Goal: Information Seeking & Learning: Understand process/instructions

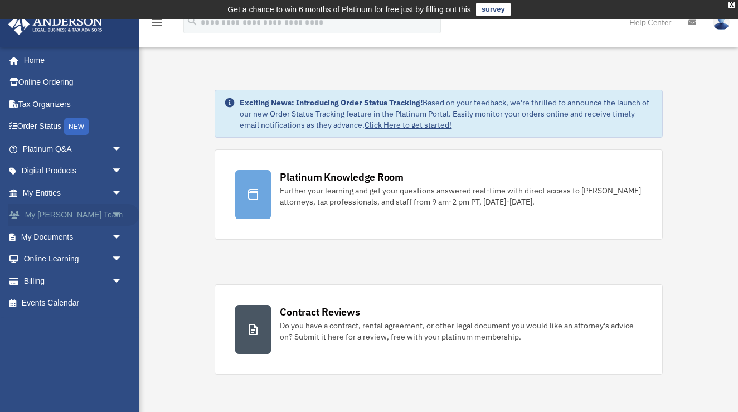
click at [114, 215] on span "arrow_drop_down" at bounding box center [123, 215] width 22 height 23
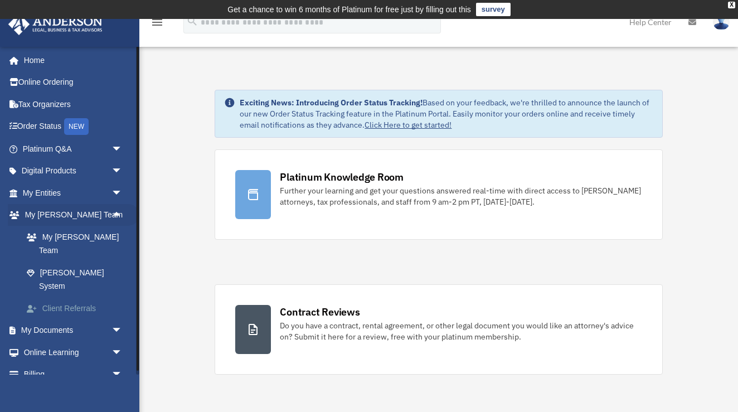
click at [93, 297] on link "Client Referrals" at bounding box center [78, 308] width 124 height 22
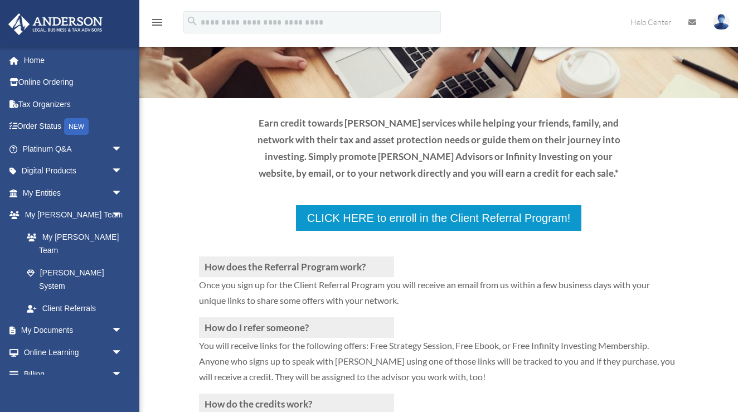
scroll to position [96, 0]
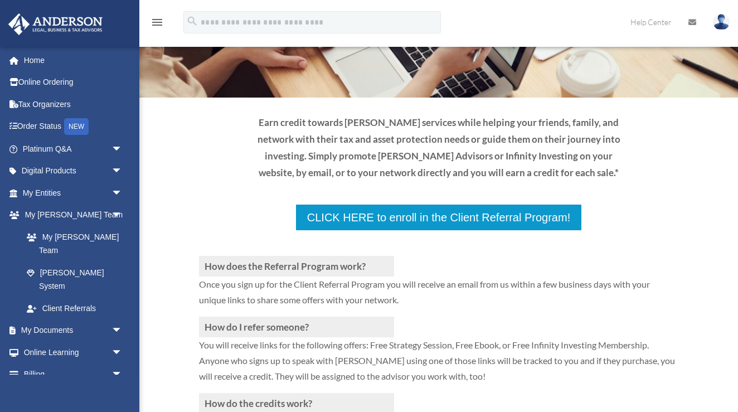
click at [435, 231] on div "How does the Referral Program work? Once you sign up for the Client Referral Pr…" at bounding box center [438, 373] width 479 height 285
drag, startPoint x: 405, startPoint y: 209, endPoint x: 426, endPoint y: 182, distance: 33.5
click at [426, 231] on div "How does the Referral Program work? Once you sign up for the Client Referral Pr…" at bounding box center [438, 373] width 479 height 285
click at [639, 166] on div "Earn credit towards [PERSON_NAME] services while helping your friends, family, …" at bounding box center [438, 147] width 479 height 66
click at [538, 277] on p "Once you sign up for the Client Referral Program you will receive an email from…" at bounding box center [438, 297] width 479 height 40
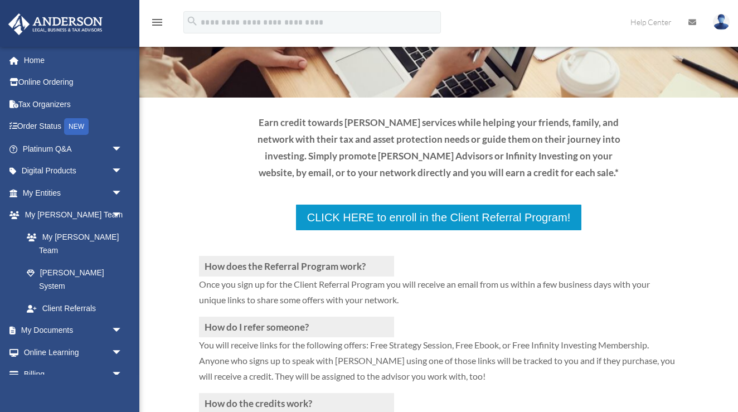
click at [329, 277] on p "Once you sign up for the Client Referral Program you will receive an email from…" at bounding box center [438, 297] width 479 height 40
click at [321, 277] on p "Once you sign up for the Client Referral Program you will receive an email from…" at bounding box center [438, 297] width 479 height 40
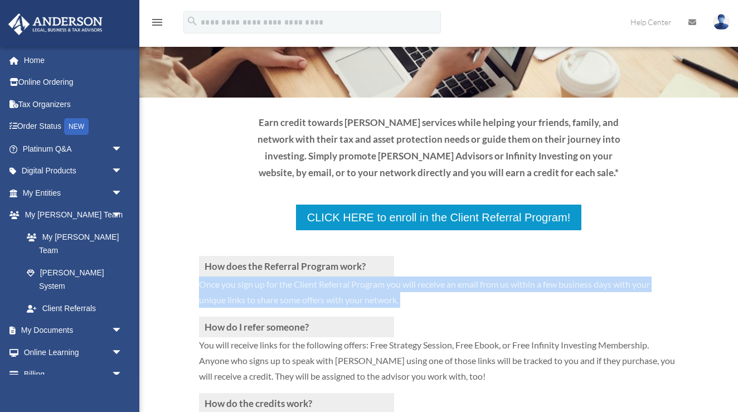
click at [321, 277] on p "Once you sign up for the Client Referral Program you will receive an email from…" at bounding box center [438, 297] width 479 height 40
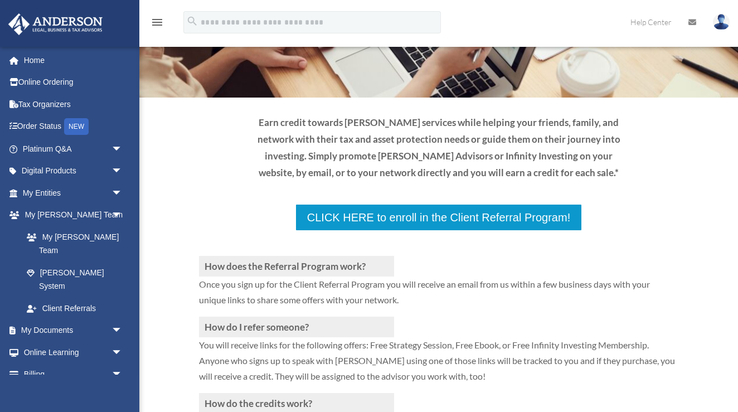
click at [402, 231] on div "How does the Referral Program work? Once you sign up for the Client Referral Pr…" at bounding box center [438, 373] width 479 height 285
click at [405, 231] on div "How does the Referral Program work? Once you sign up for the Client Referral Pr…" at bounding box center [438, 373] width 479 height 285
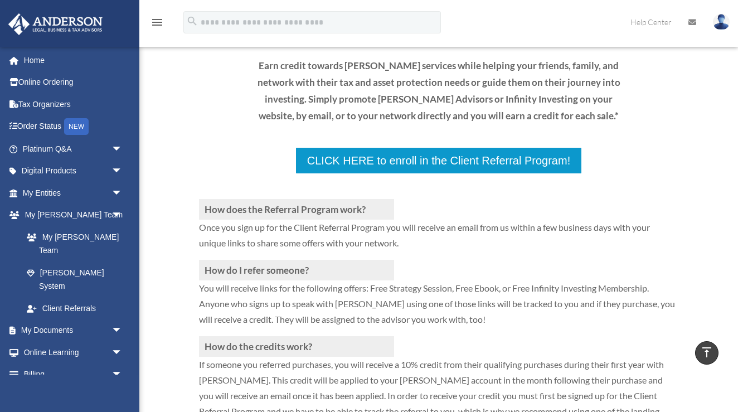
scroll to position [0, 0]
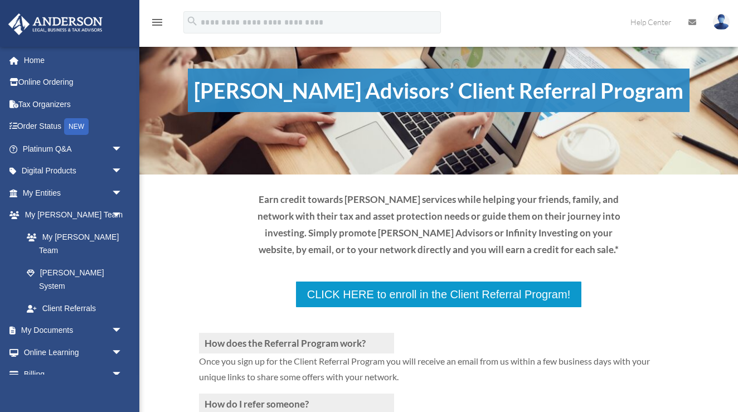
click at [437, 88] on h1 "[PERSON_NAME] Advisors’ Client Referral Program" at bounding box center [439, 90] width 502 height 43
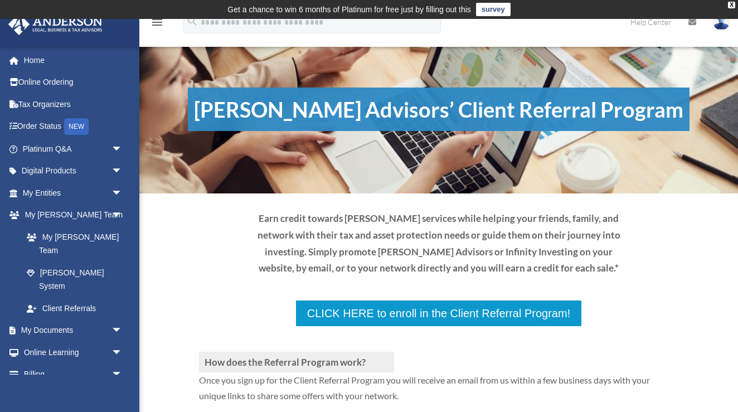
click at [452, 110] on h1 "[PERSON_NAME] Advisors’ Client Referral Program" at bounding box center [439, 109] width 502 height 43
click at [394, 352] on h3 "How does the Referral Program work?" at bounding box center [296, 362] width 195 height 21
click at [370, 352] on h3 "How does the Referral Program work?" at bounding box center [296, 362] width 195 height 21
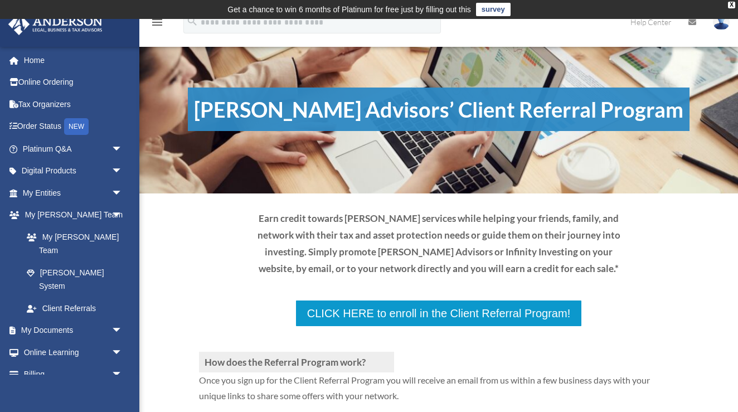
click at [345, 373] on p "Once you sign up for the Client Referral Program you will receive an email from…" at bounding box center [438, 393] width 479 height 40
click at [352, 373] on p "Once you sign up for the Client Referral Program you will receive an email from…" at bounding box center [438, 393] width 479 height 40
click at [361, 373] on p "Once you sign up for the Client Referral Program you will receive an email from…" at bounding box center [438, 393] width 479 height 40
click at [448, 327] on p at bounding box center [438, 339] width 479 height 25
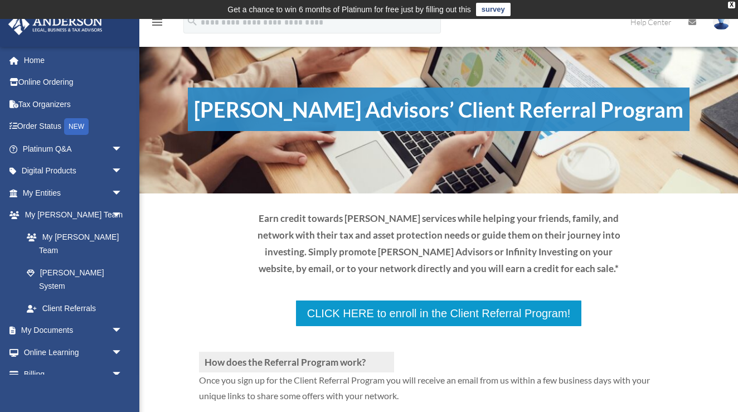
click at [346, 373] on p "Once you sign up for the Client Referral Program you will receive an email from…" at bounding box center [438, 393] width 479 height 40
click at [345, 352] on h3 "How does the Referral Program work?" at bounding box center [296, 362] width 195 height 21
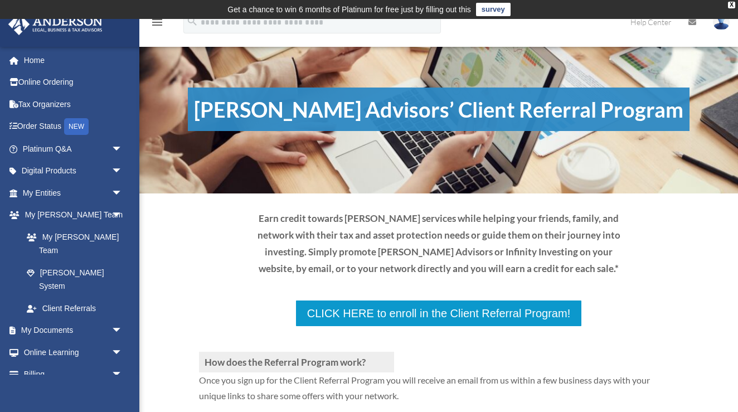
click at [346, 373] on p "Once you sign up for the Client Referral Program you will receive an email from…" at bounding box center [438, 393] width 479 height 40
click at [402, 327] on p at bounding box center [438, 339] width 479 height 25
click at [398, 327] on p at bounding box center [438, 339] width 479 height 25
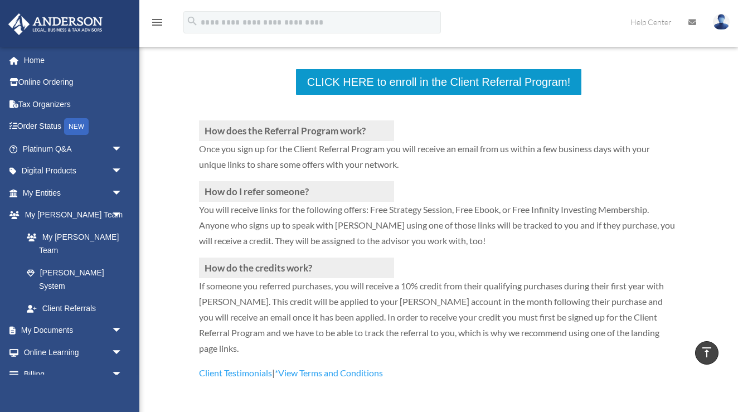
scroll to position [238, 0]
